Goal: Transaction & Acquisition: Purchase product/service

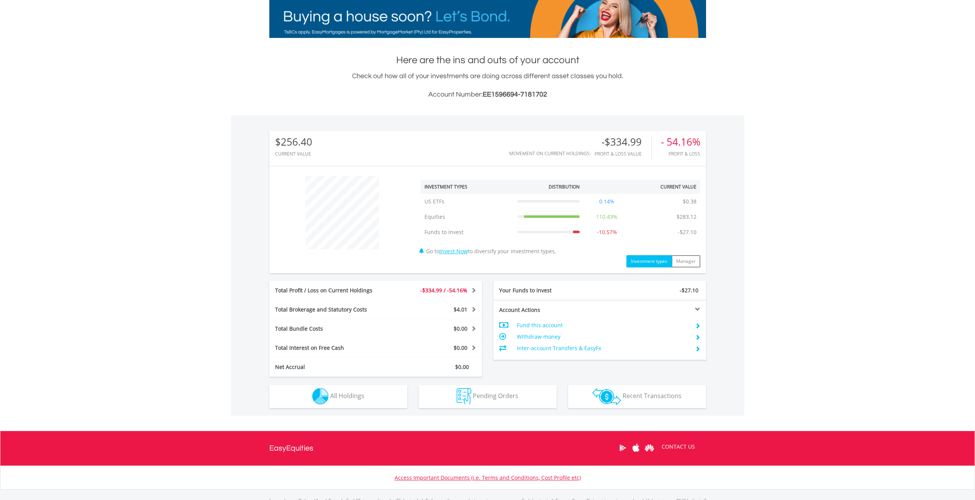
scroll to position [164, 0]
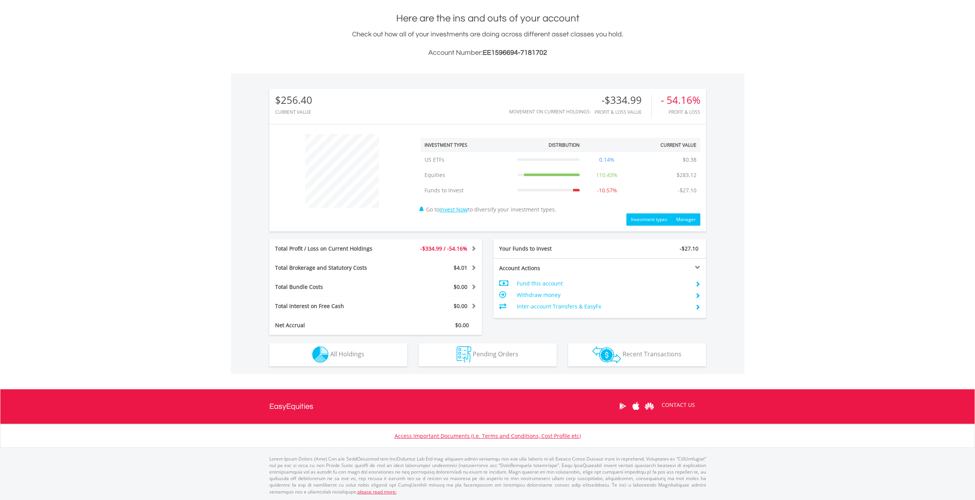
click at [691, 216] on button "Manager" at bounding box center [685, 219] width 29 height 12
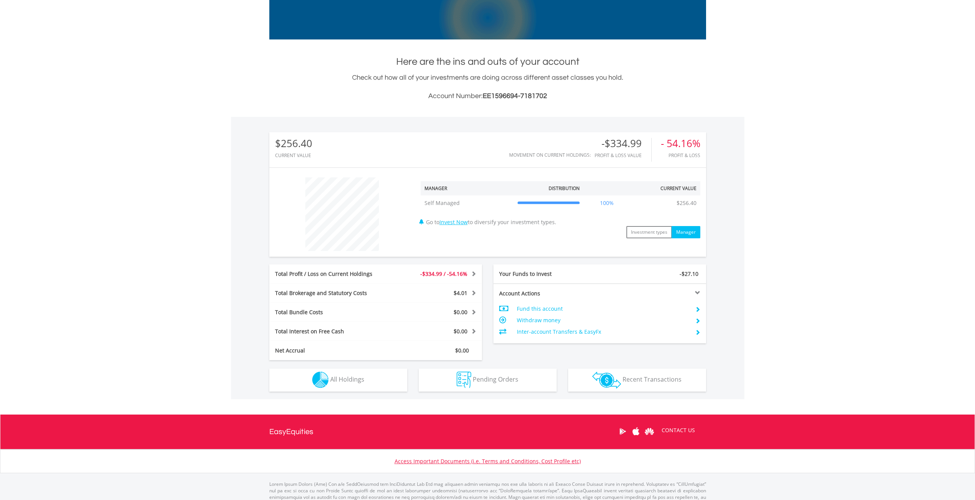
scroll to position [145, 0]
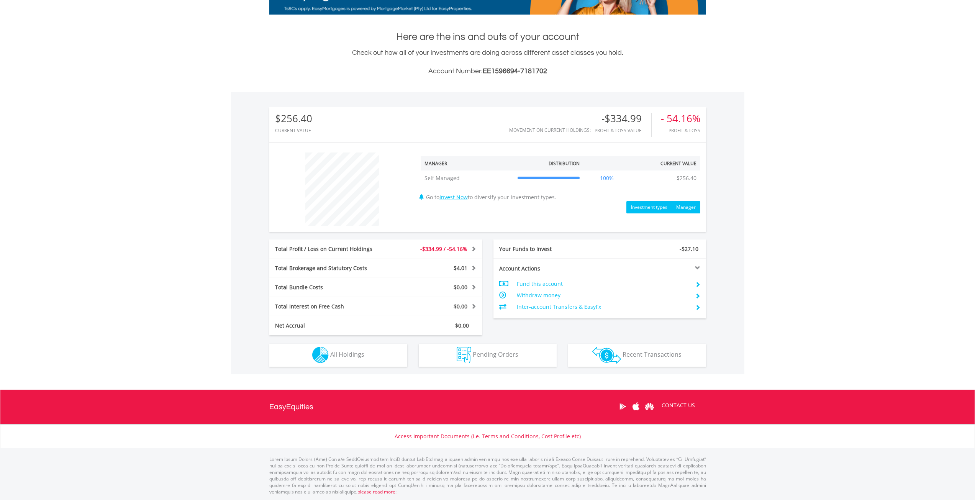
click at [651, 203] on button "Investment types" at bounding box center [649, 207] width 46 height 12
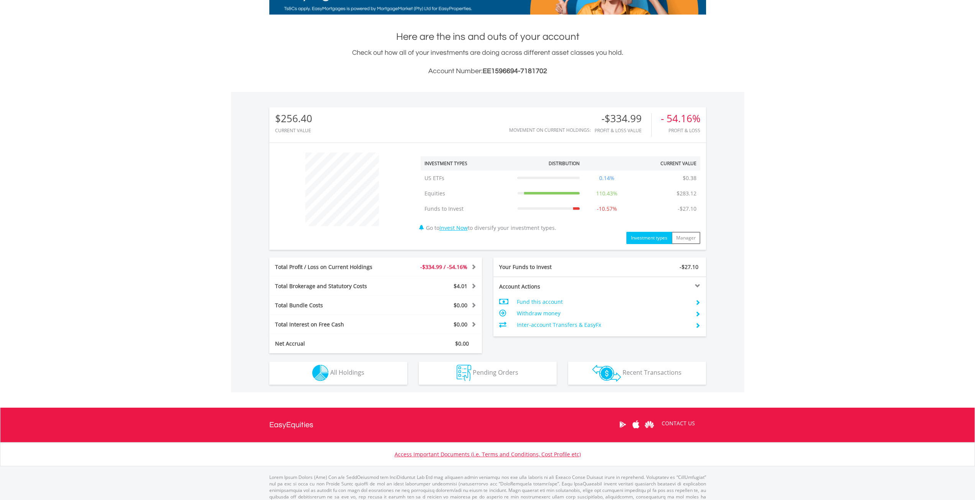
click at [530, 313] on td "Withdraw money" at bounding box center [603, 312] width 172 height 11
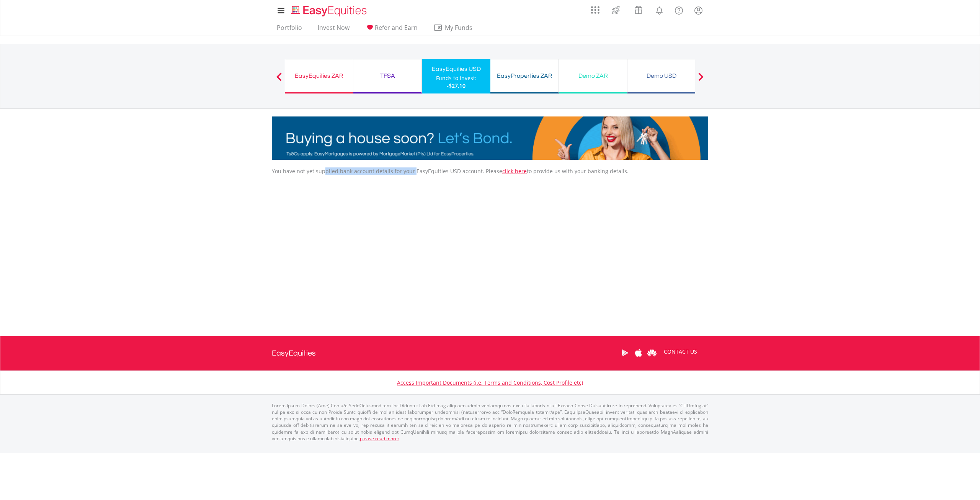
drag, startPoint x: 324, startPoint y: 169, endPoint x: 413, endPoint y: 168, distance: 89.2
click at [413, 168] on p "You have not yet supplied bank account details for your EasyEquities USD accoun…" at bounding box center [490, 171] width 437 height 8
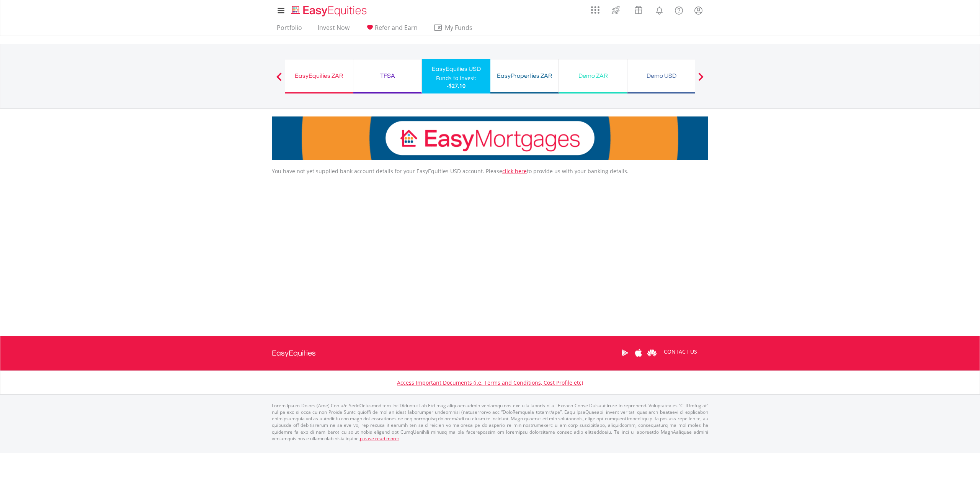
click at [417, 200] on div "You have not yet supplied bank account details for your EasyEquities USD accoun…" at bounding box center [490, 243] width 448 height 153
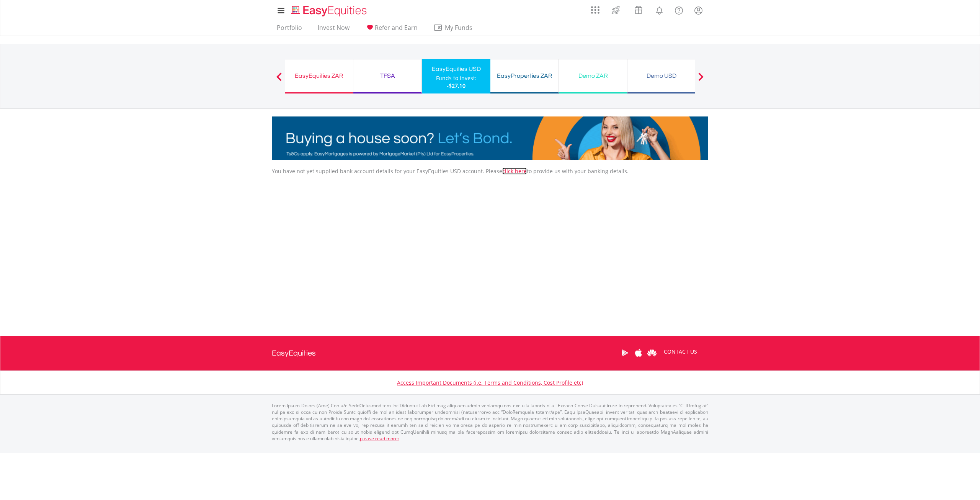
click at [507, 170] on link "click here" at bounding box center [514, 170] width 25 height 7
drag, startPoint x: 281, startPoint y: 173, endPoint x: 409, endPoint y: 170, distance: 128.0
click at [403, 168] on p "You have not yet supplied bank account details for your EasyEquities USD accoun…" at bounding box center [490, 171] width 437 height 8
click at [461, 176] on div "You have not yet supplied bank account details for your EasyEquities USD accoun…" at bounding box center [490, 243] width 448 height 153
drag, startPoint x: 387, startPoint y: 172, endPoint x: 448, endPoint y: 167, distance: 61.5
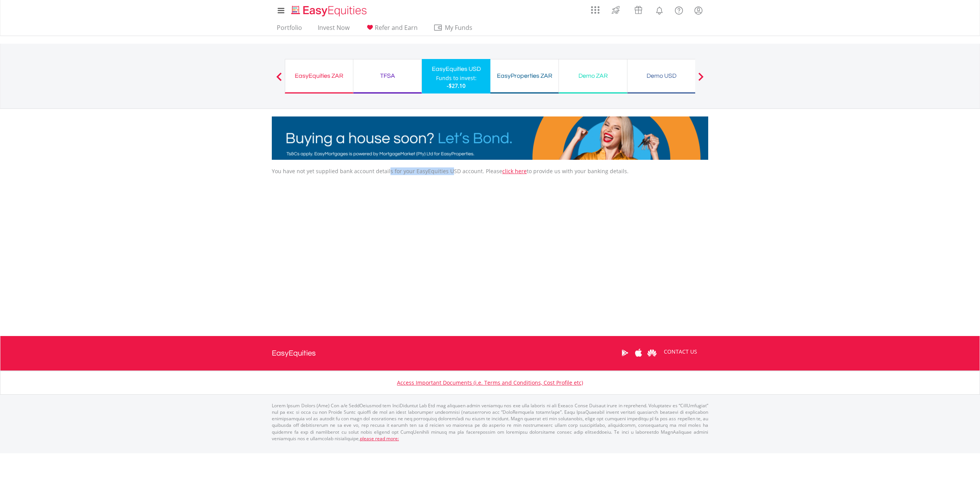
click at [448, 167] on p "You have not yet supplied bank account details for your EasyEquities USD accoun…" at bounding box center [490, 171] width 437 height 8
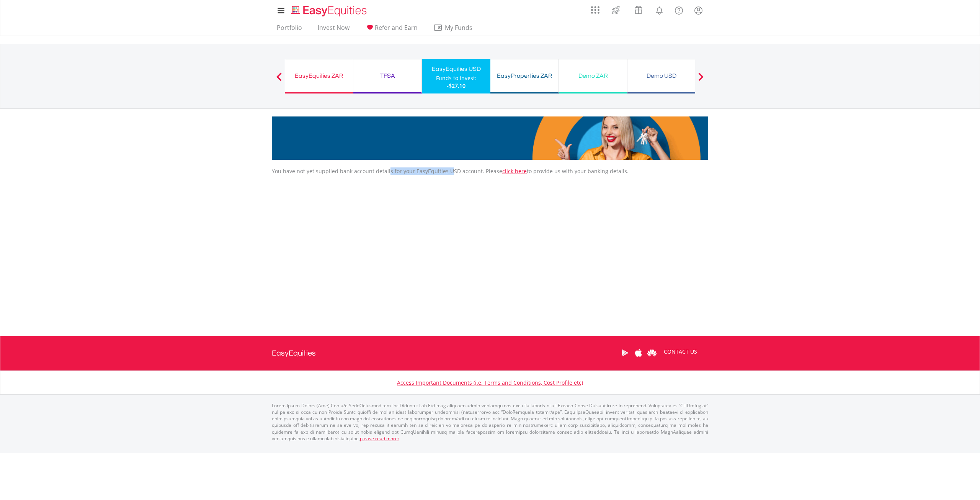
click at [416, 196] on div "You have not yet supplied bank account details for your EasyEquities USD accoun…" at bounding box center [490, 243] width 448 height 153
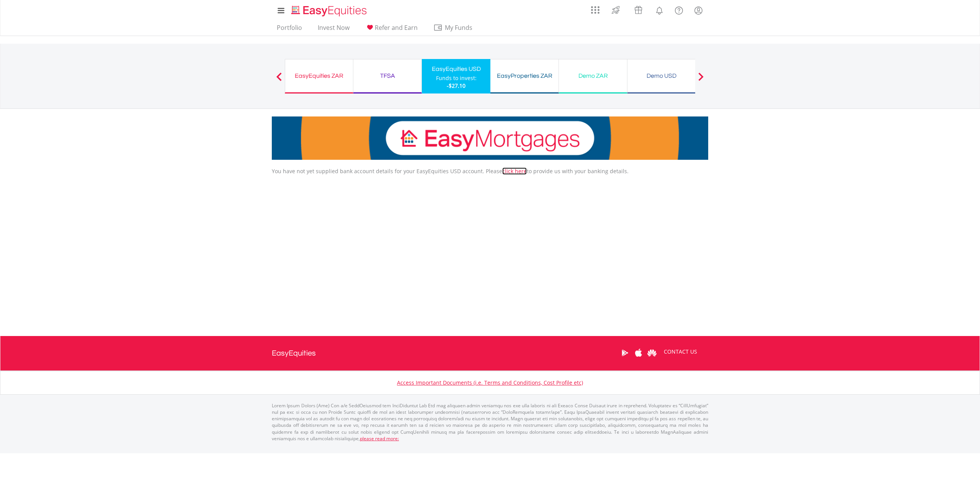
click at [507, 171] on link "click here" at bounding box center [514, 170] width 25 height 7
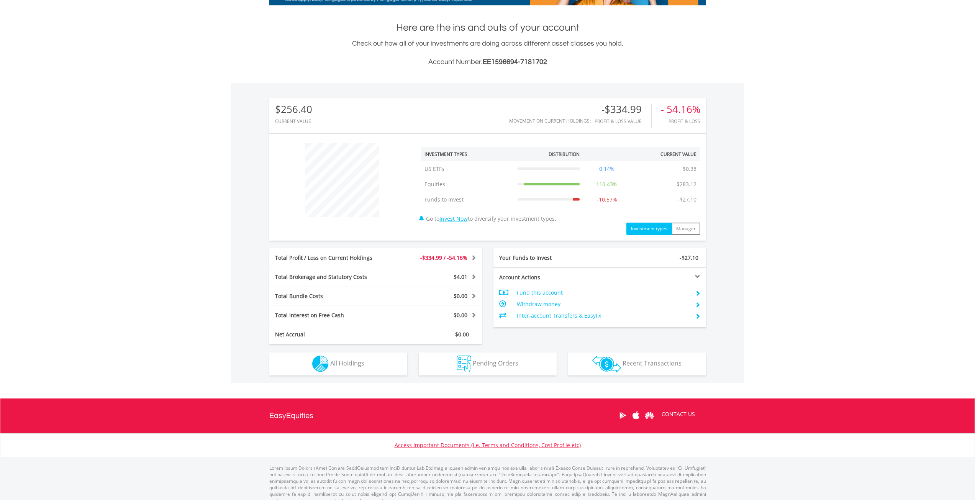
scroll to position [164, 0]
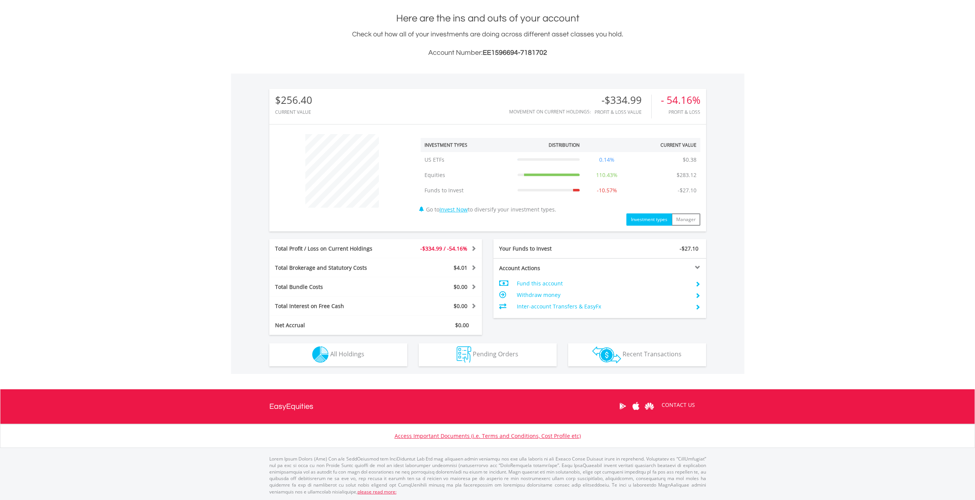
click at [532, 295] on td "Withdraw money" at bounding box center [603, 294] width 172 height 11
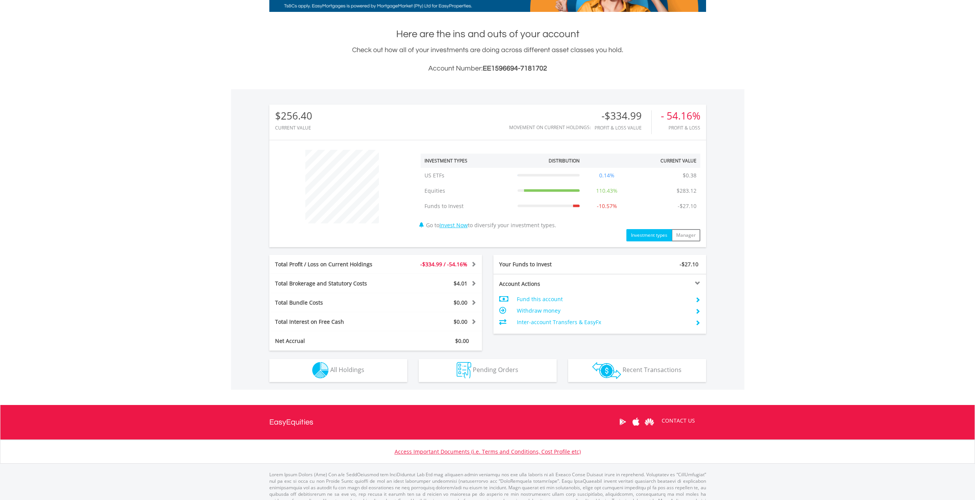
scroll to position [164, 0]
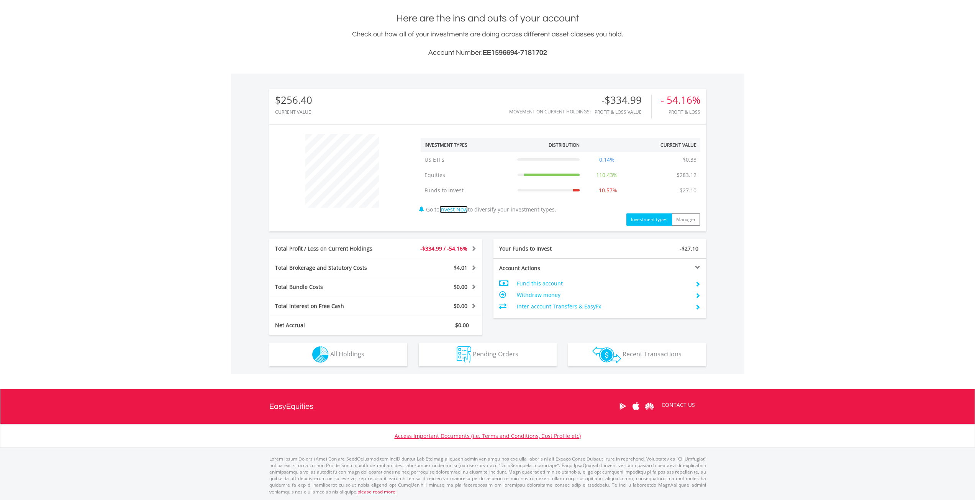
click at [454, 210] on link "Invest Now" at bounding box center [453, 209] width 28 height 7
click at [348, 354] on span "All Holdings" at bounding box center [347, 354] width 34 height 8
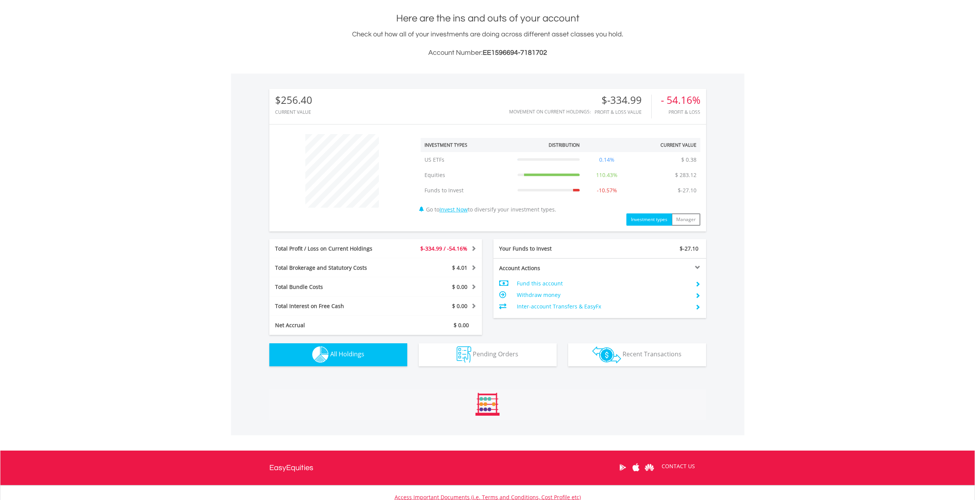
scroll to position [461, 0]
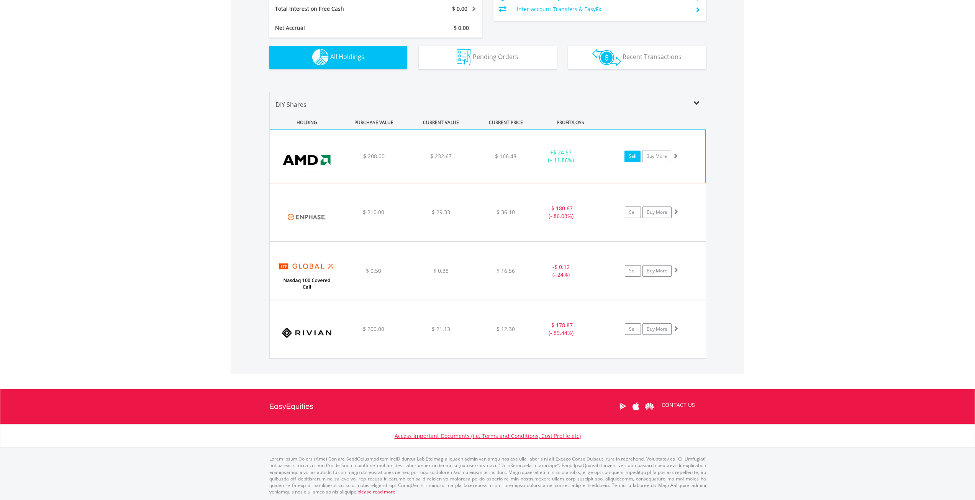
click at [634, 158] on link "Sell" at bounding box center [632, 155] width 16 height 11
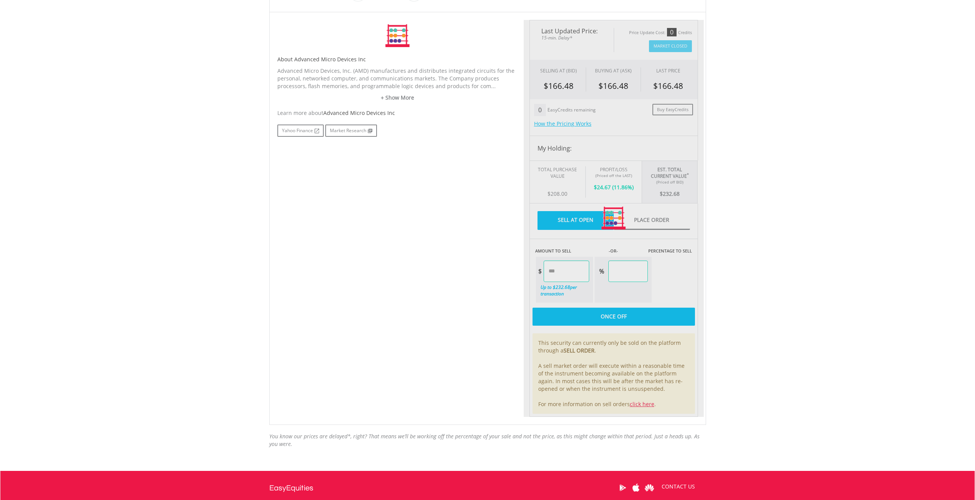
type input "******"
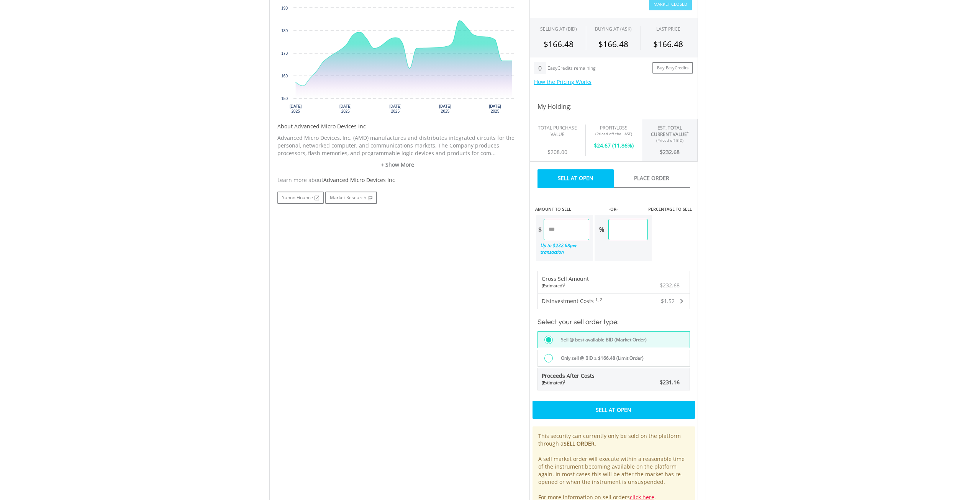
scroll to position [230, 0]
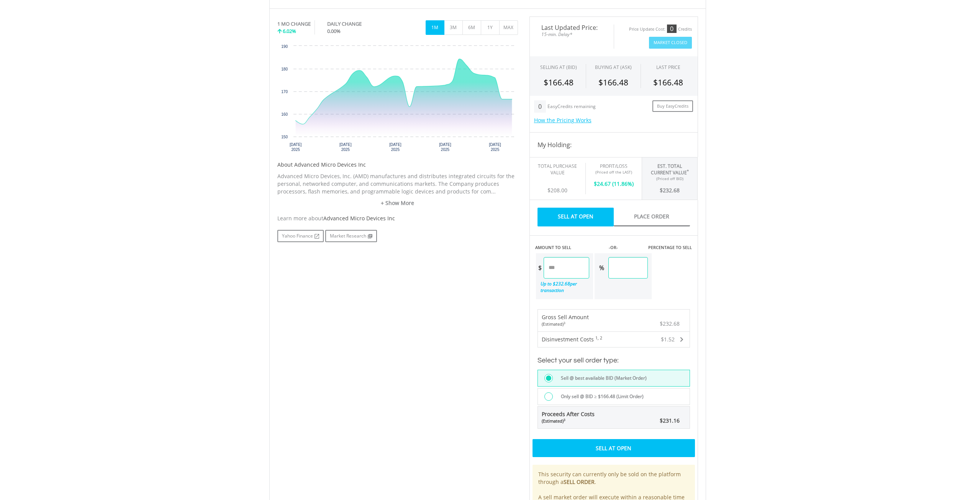
click at [546, 397] on div at bounding box center [548, 396] width 8 height 8
click at [550, 376] on div at bounding box center [548, 378] width 8 height 8
click at [546, 396] on div at bounding box center [548, 396] width 8 height 8
click at [606, 448] on div "Place Sell Order" at bounding box center [613, 448] width 162 height 18
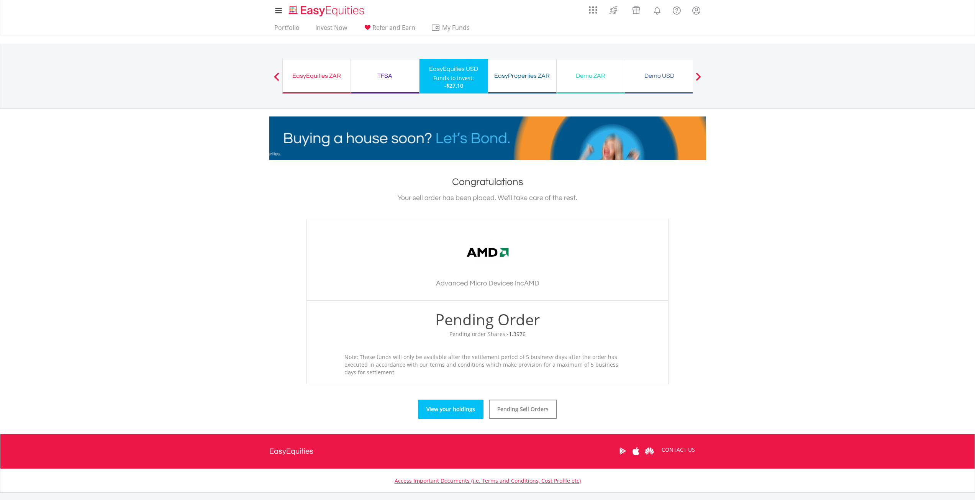
click at [445, 411] on link "View your holdings" at bounding box center [450, 408] width 65 height 19
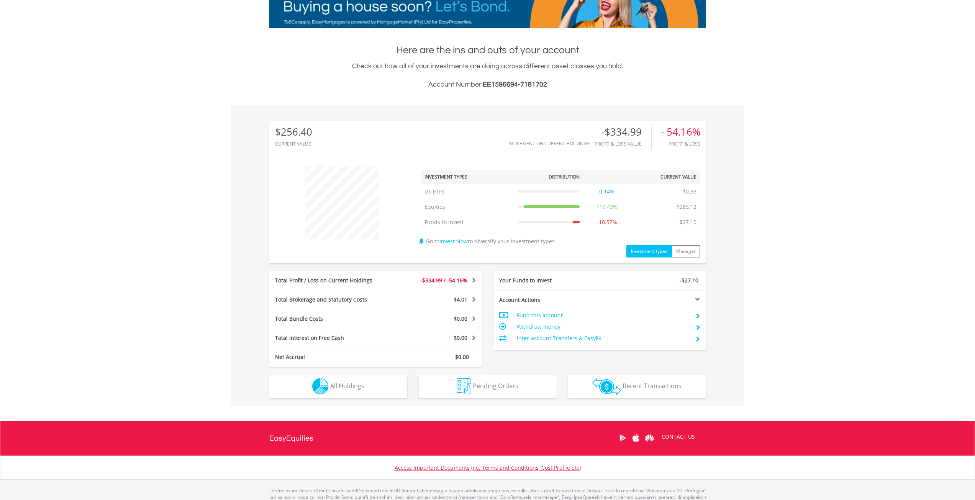
scroll to position [164, 0]
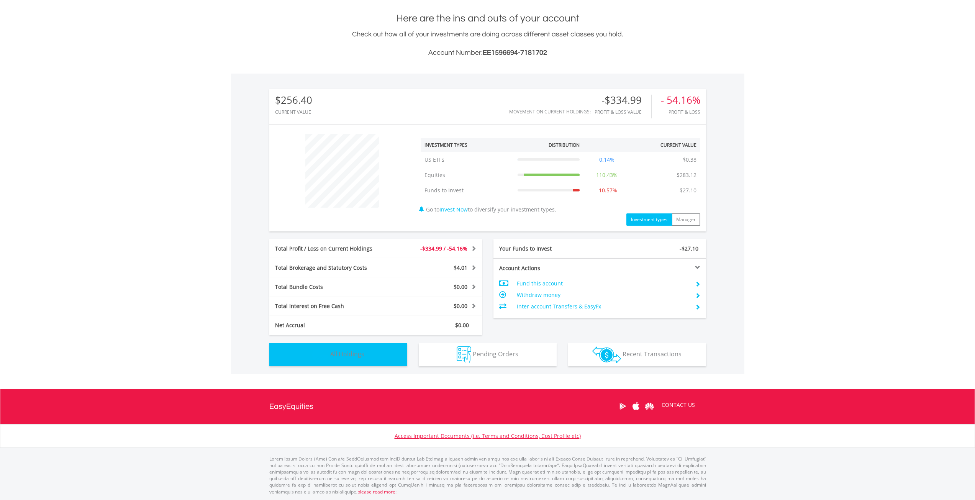
click at [334, 360] on button "Holdings All Holdings" at bounding box center [338, 354] width 138 height 23
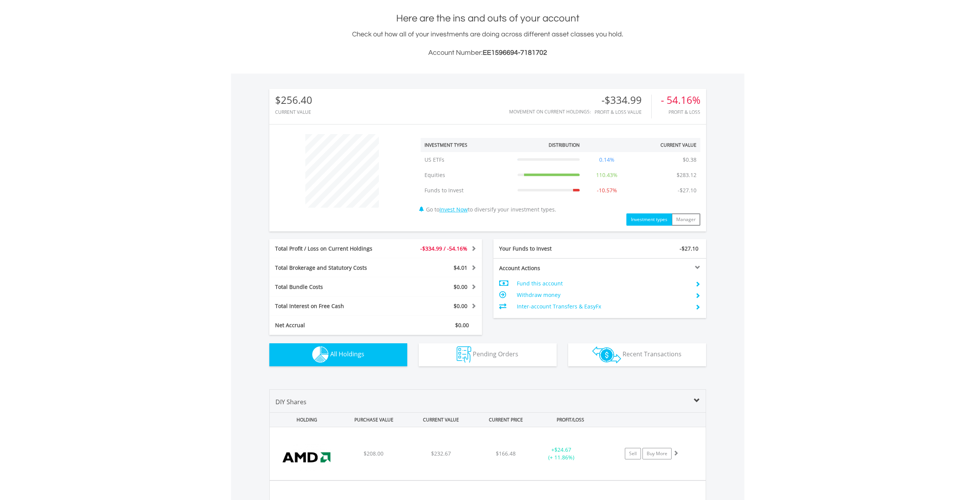
scroll to position [461, 0]
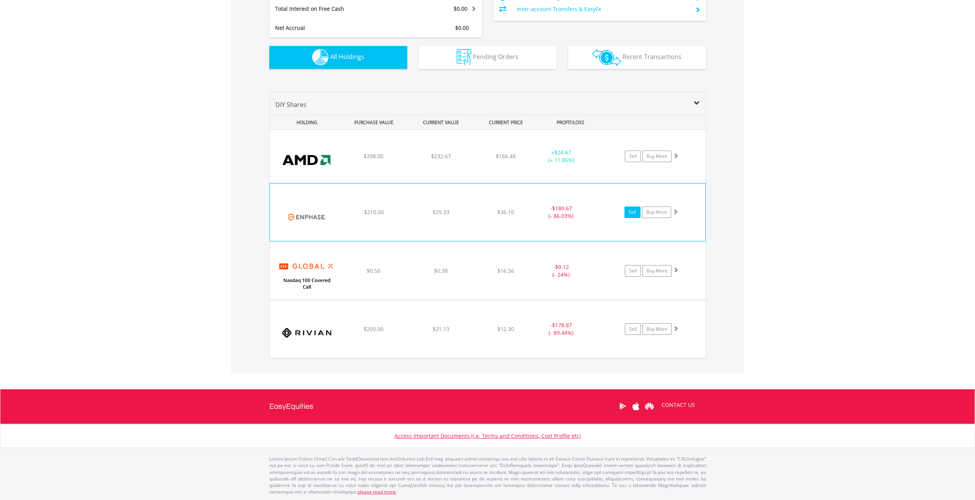
click at [628, 213] on link "Sell" at bounding box center [632, 211] width 16 height 11
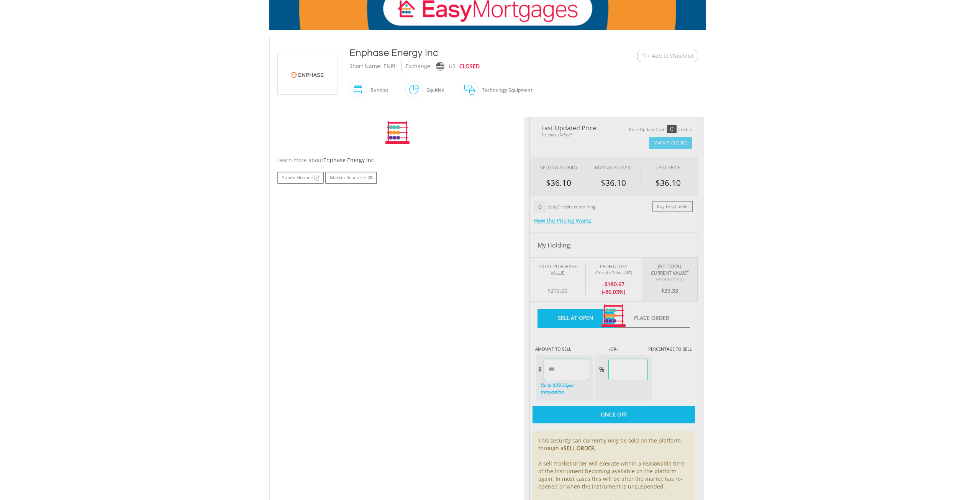
scroll to position [153, 0]
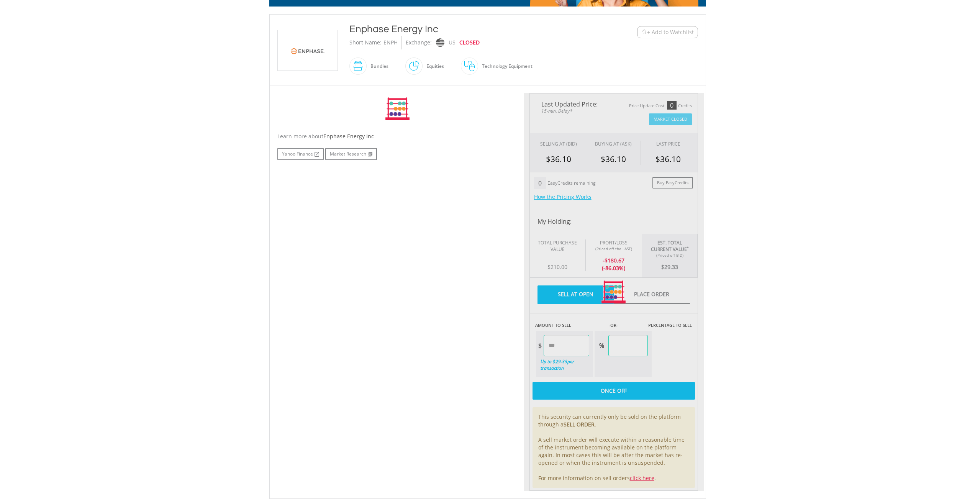
type input "*****"
type input "******"
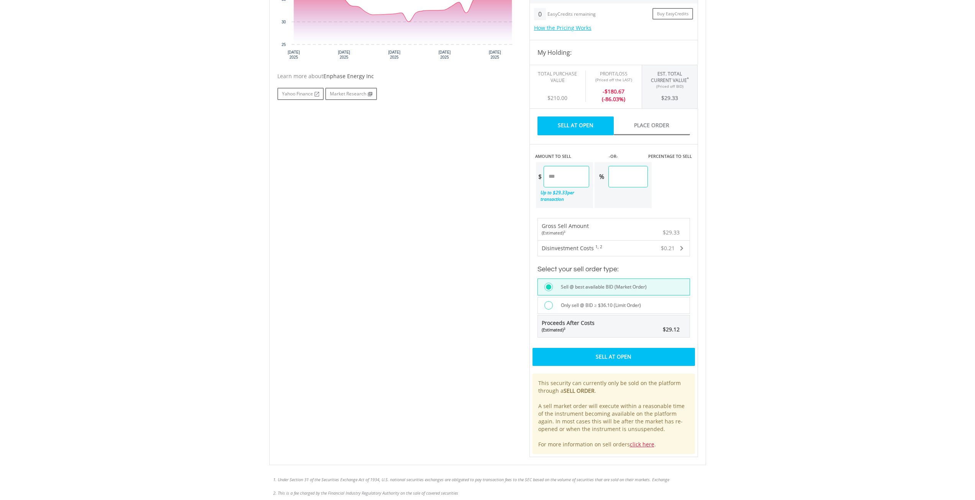
scroll to position [345, 0]
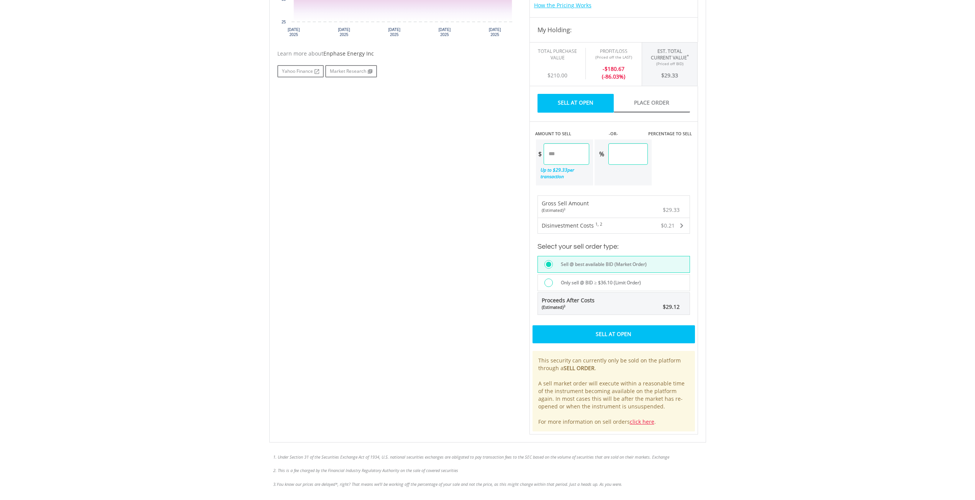
click at [548, 283] on div at bounding box center [548, 282] width 8 height 8
click at [610, 334] on div "Place Sell Order" at bounding box center [613, 334] width 162 height 18
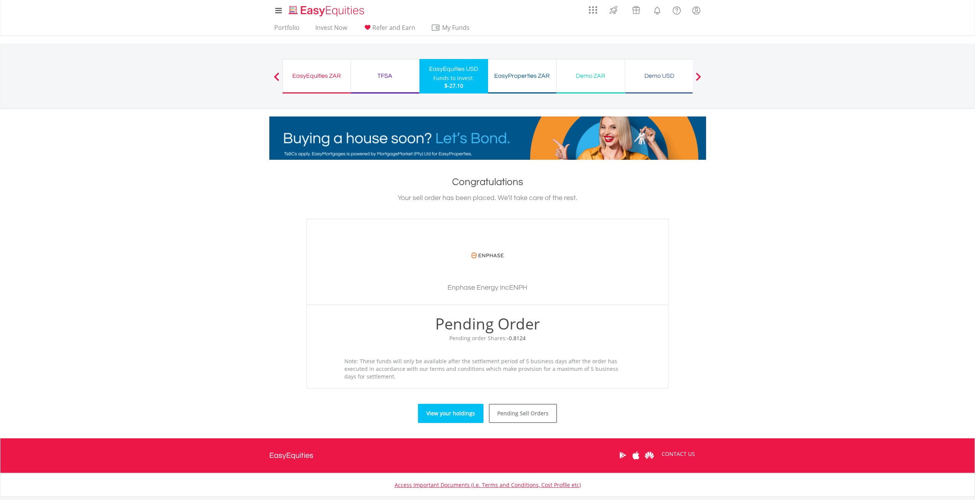
click at [441, 410] on link "View your holdings" at bounding box center [450, 413] width 65 height 19
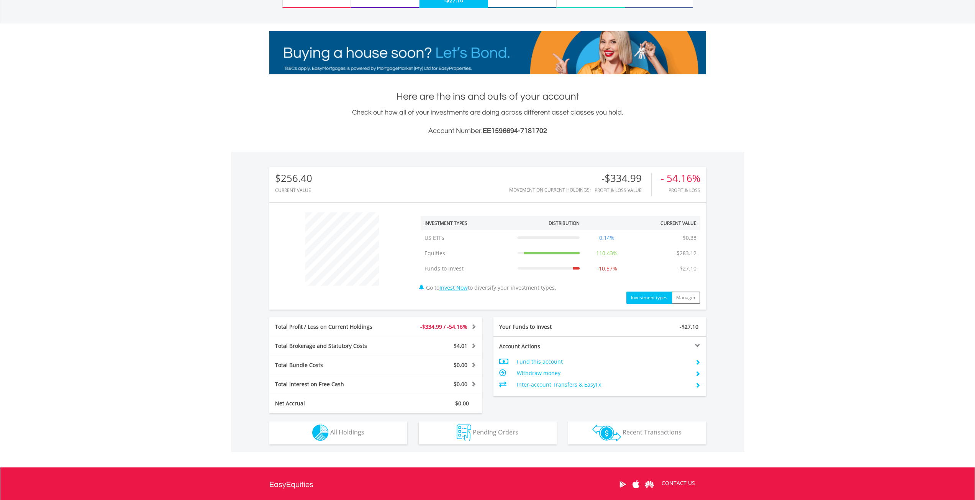
scroll to position [164, 0]
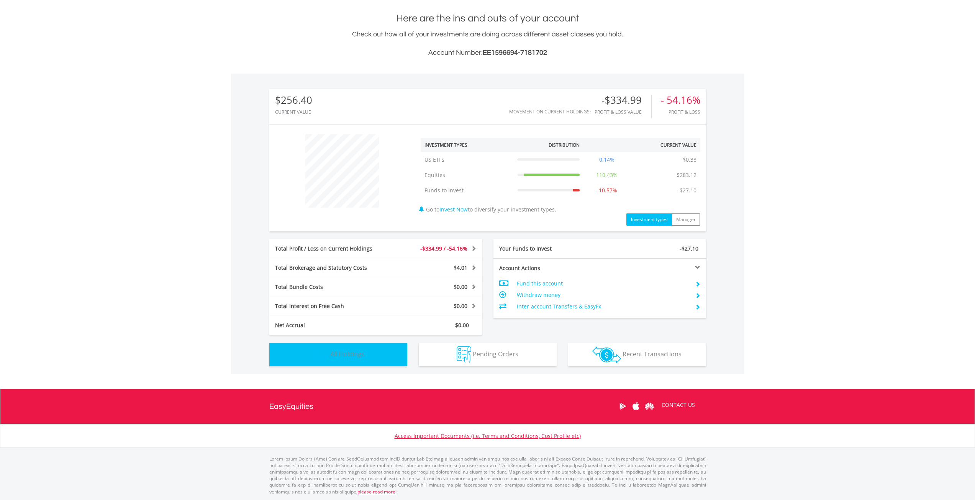
click at [339, 352] on span "All Holdings" at bounding box center [347, 354] width 34 height 8
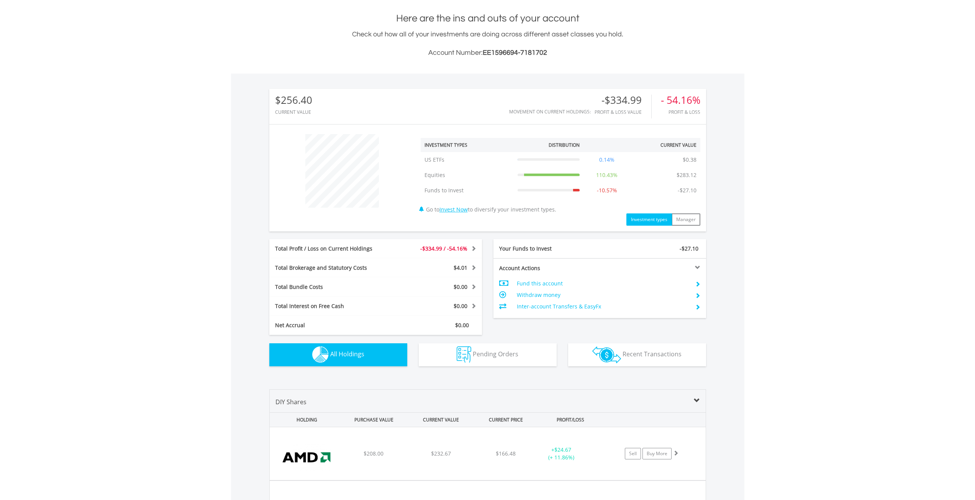
scroll to position [461, 0]
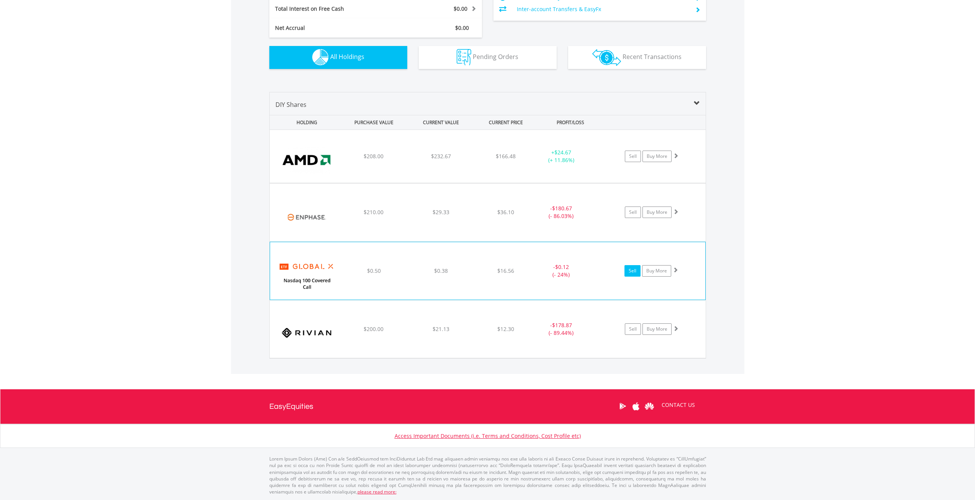
click at [628, 271] on link "Sell" at bounding box center [632, 270] width 16 height 11
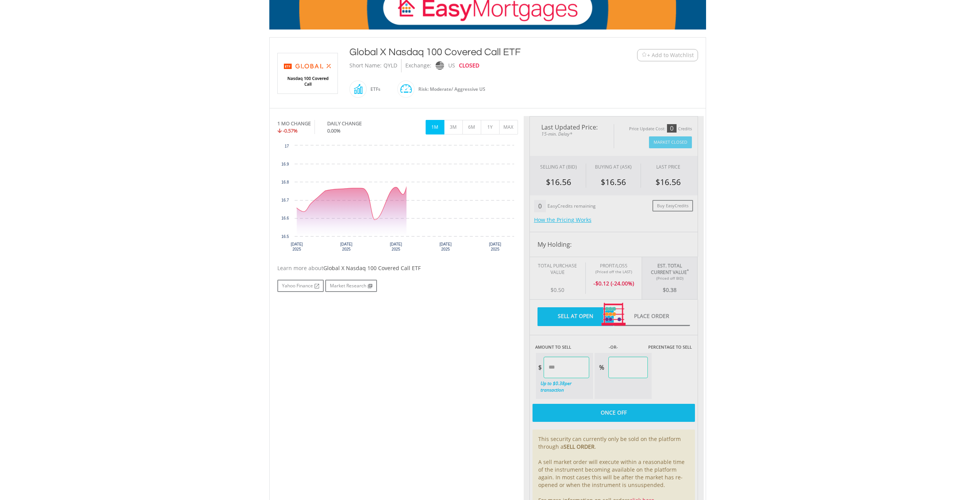
scroll to position [230, 0]
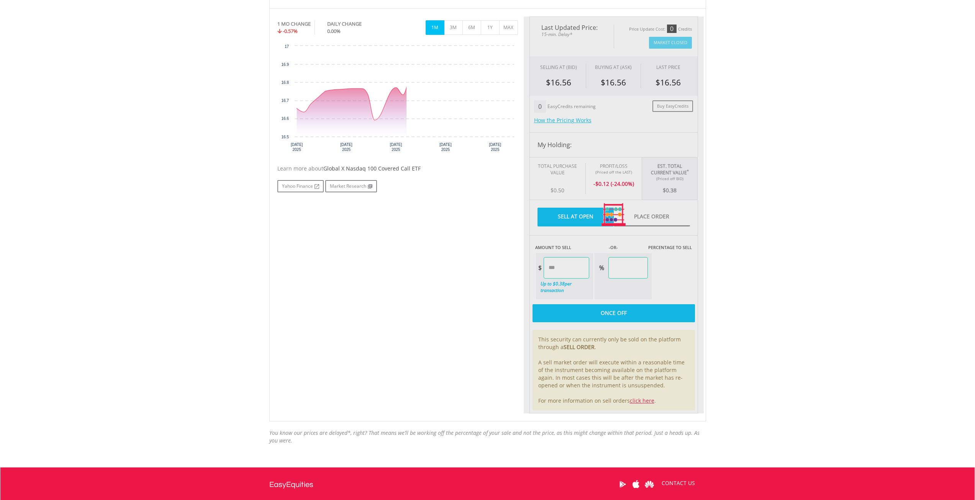
type input "****"
type input "******"
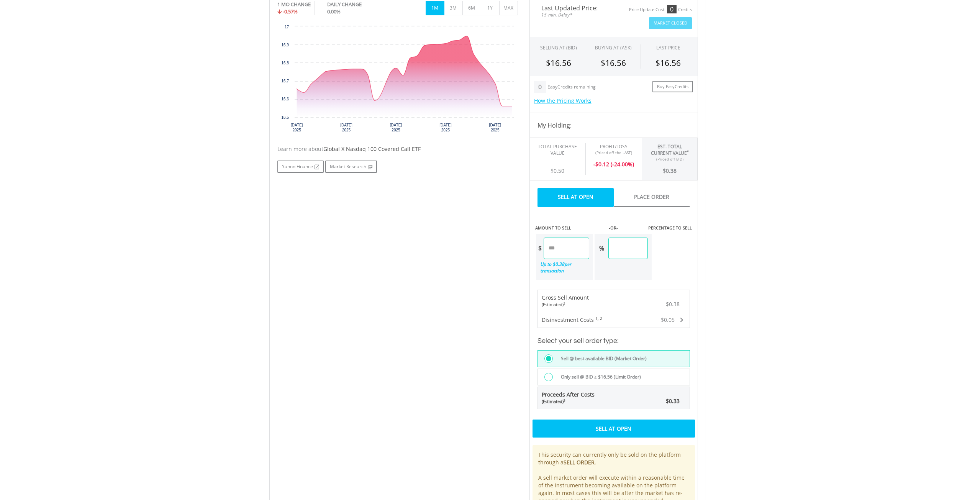
scroll to position [268, 0]
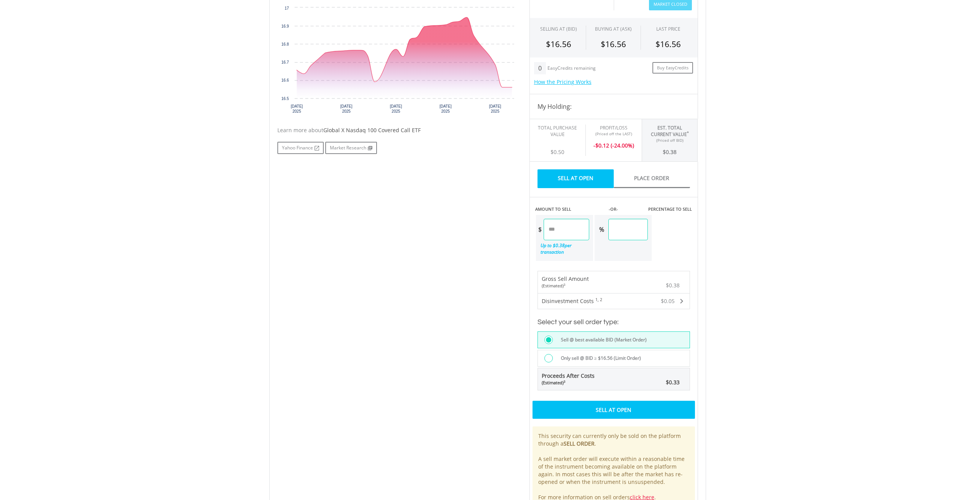
click at [549, 354] on div at bounding box center [548, 358] width 8 height 8
click at [584, 401] on div "Place Sell Order" at bounding box center [613, 410] width 162 height 18
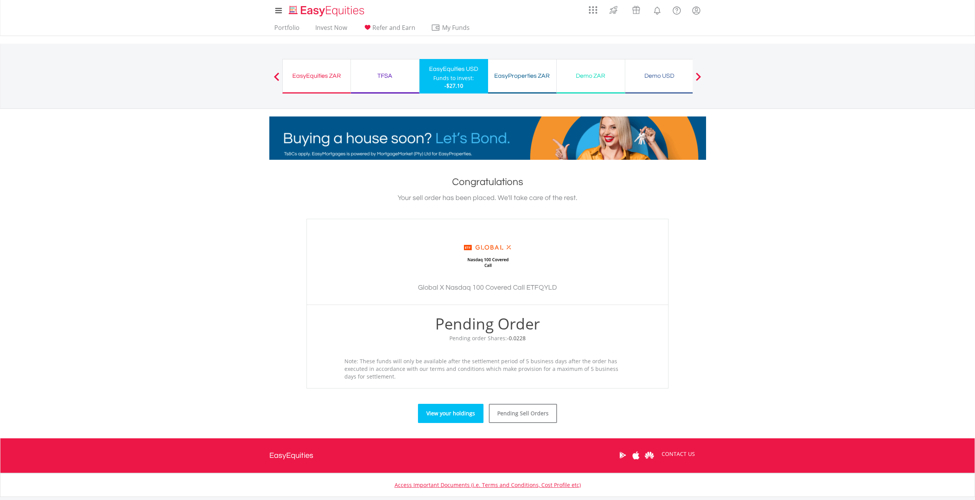
click at [435, 412] on link "View your holdings" at bounding box center [450, 413] width 65 height 19
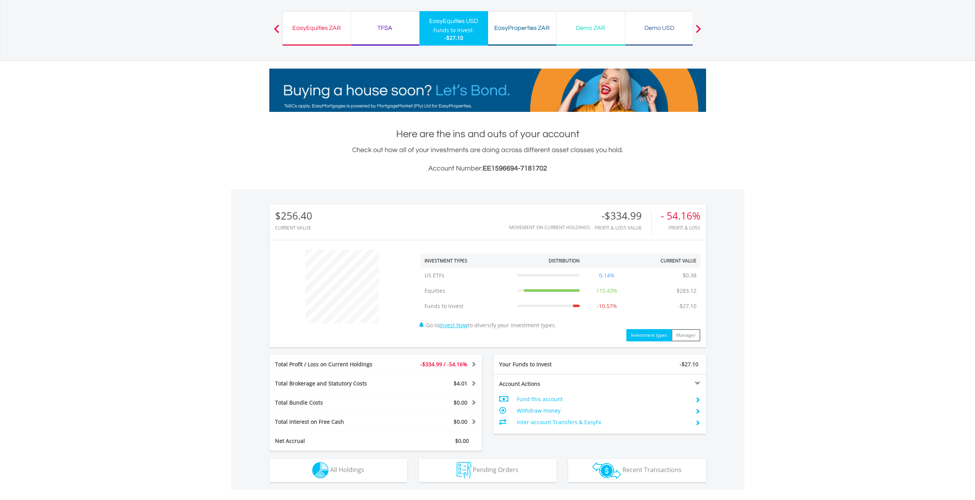
scroll to position [164, 0]
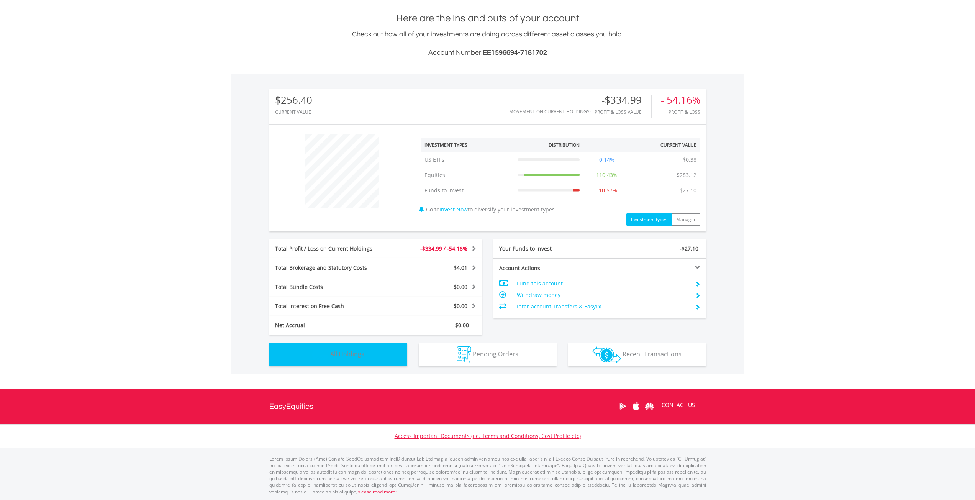
click at [347, 354] on span "All Holdings" at bounding box center [347, 354] width 34 height 8
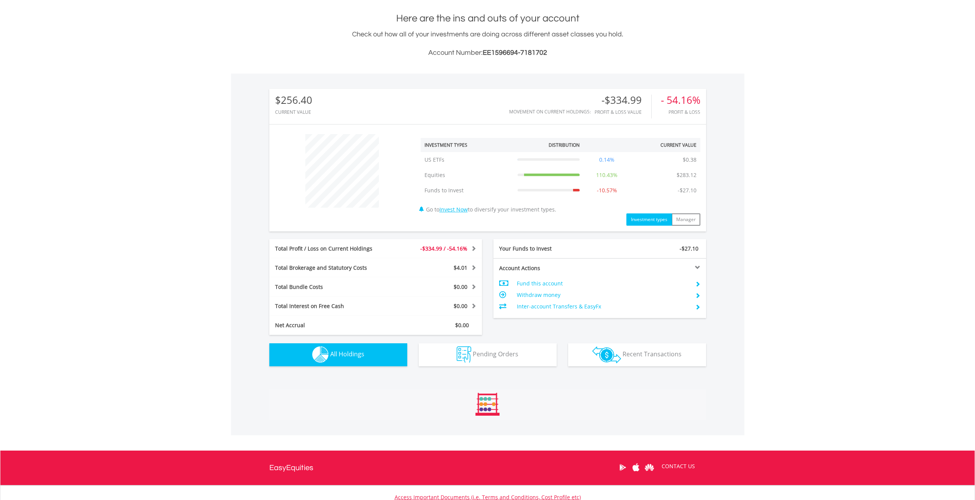
scroll to position [461, 0]
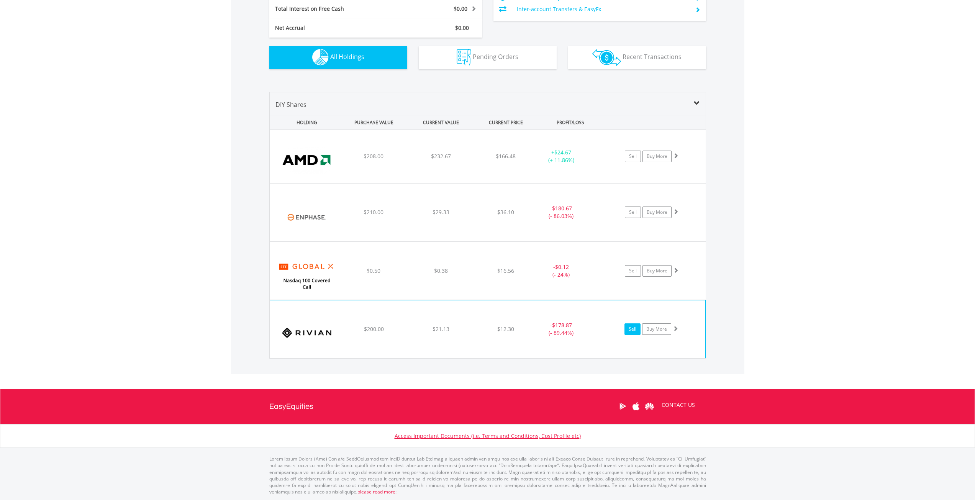
click at [633, 327] on link "Sell" at bounding box center [632, 328] width 16 height 11
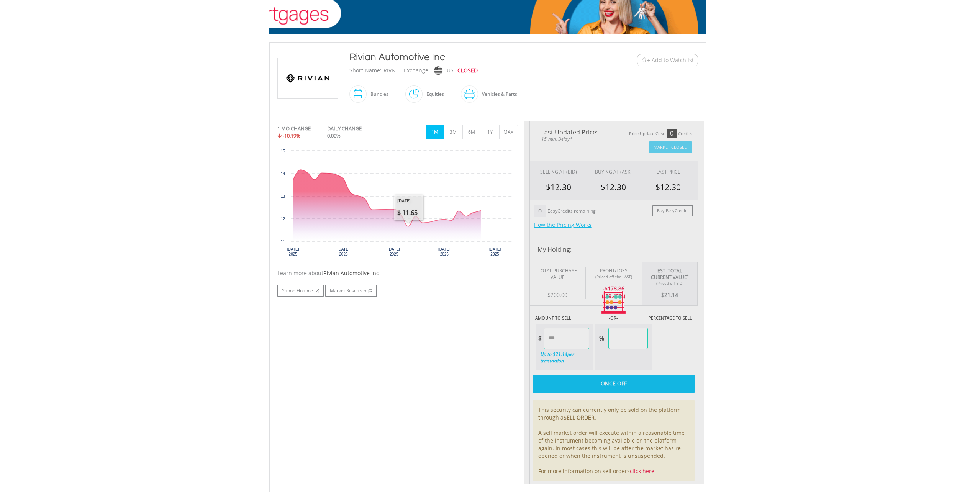
type input "*****"
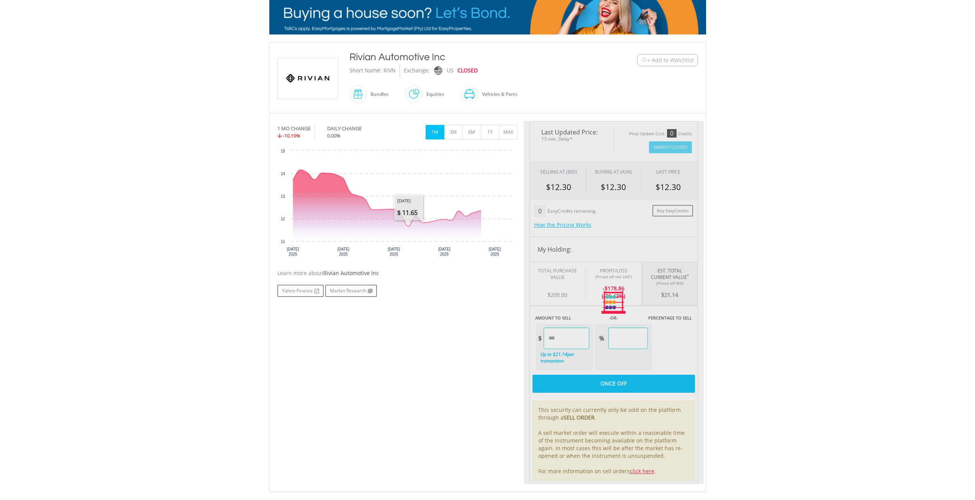
type input "******"
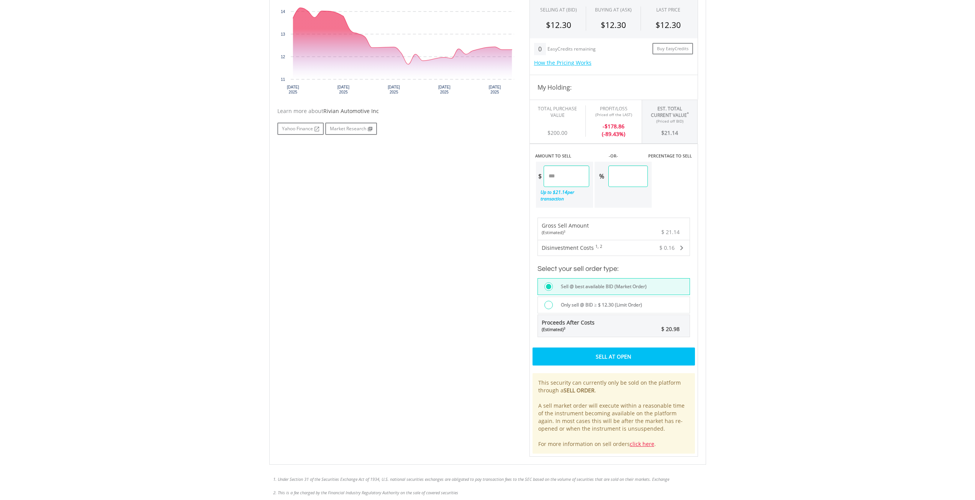
scroll to position [306, 0]
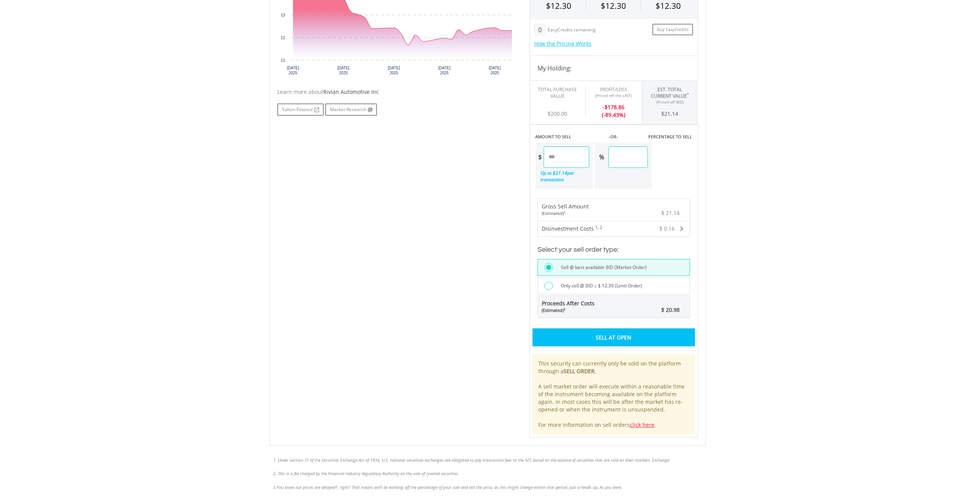
click at [548, 287] on div at bounding box center [548, 285] width 8 height 8
click at [616, 338] on div "Place Sell Order" at bounding box center [613, 337] width 162 height 18
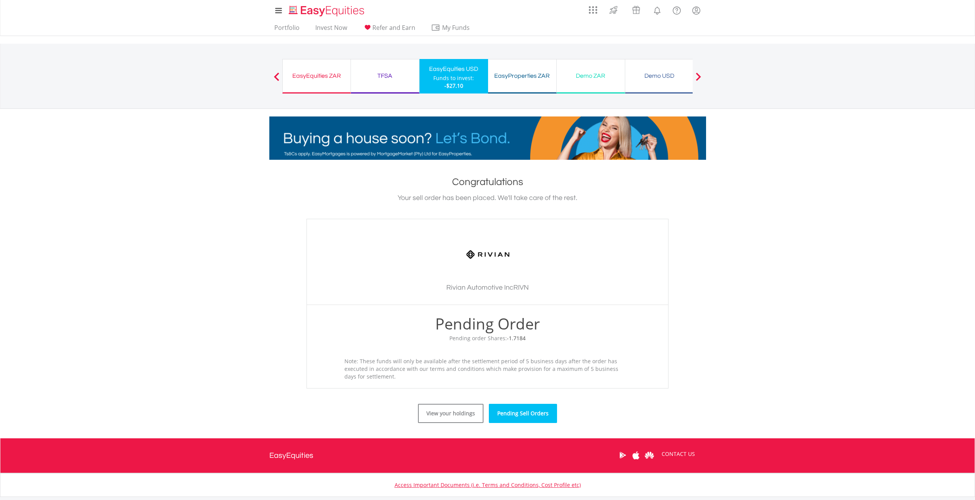
click at [520, 416] on link "Pending Sell Orders" at bounding box center [523, 413] width 68 height 19
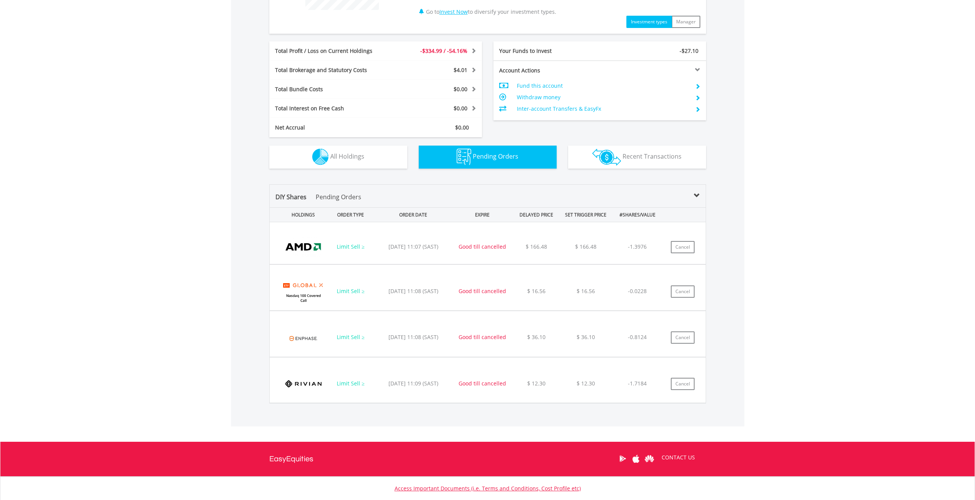
scroll to position [184, 0]
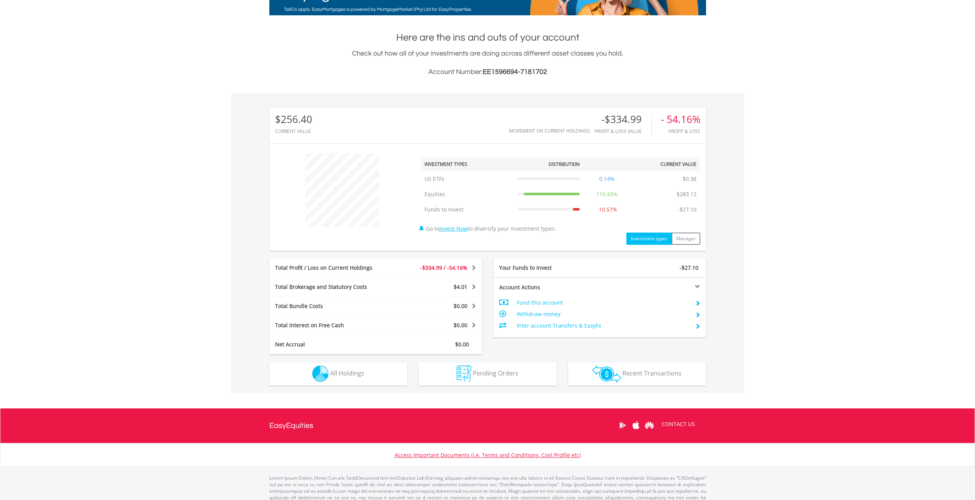
scroll to position [164, 0]
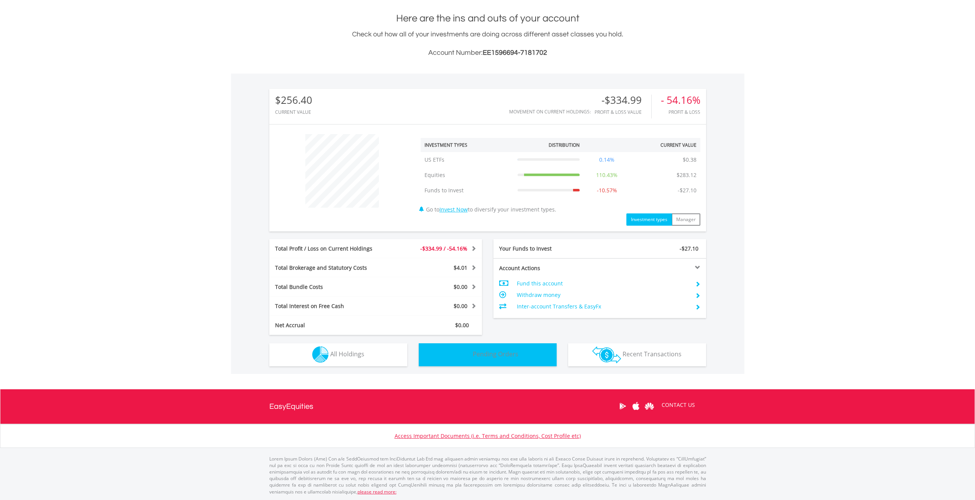
click at [499, 353] on span "Pending Orders" at bounding box center [496, 354] width 46 height 8
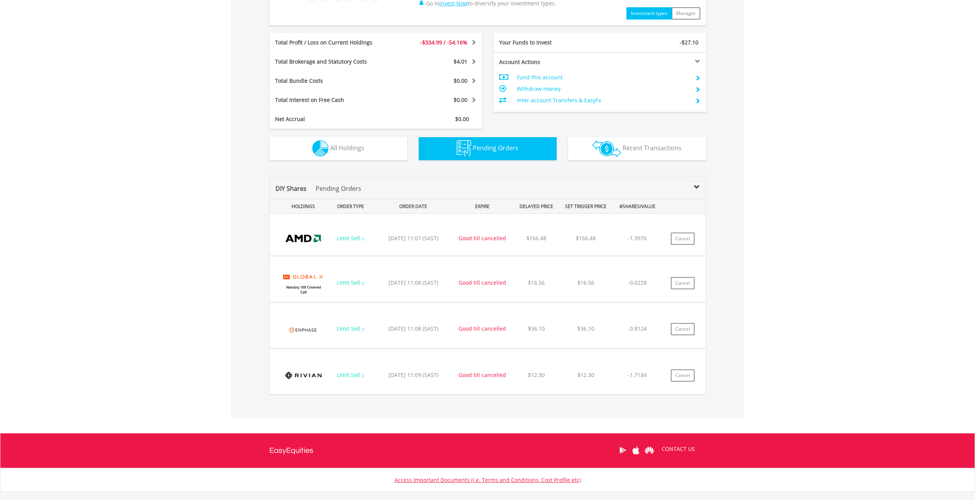
scroll to position [414, 0]
